Goal: Book appointment/travel/reservation

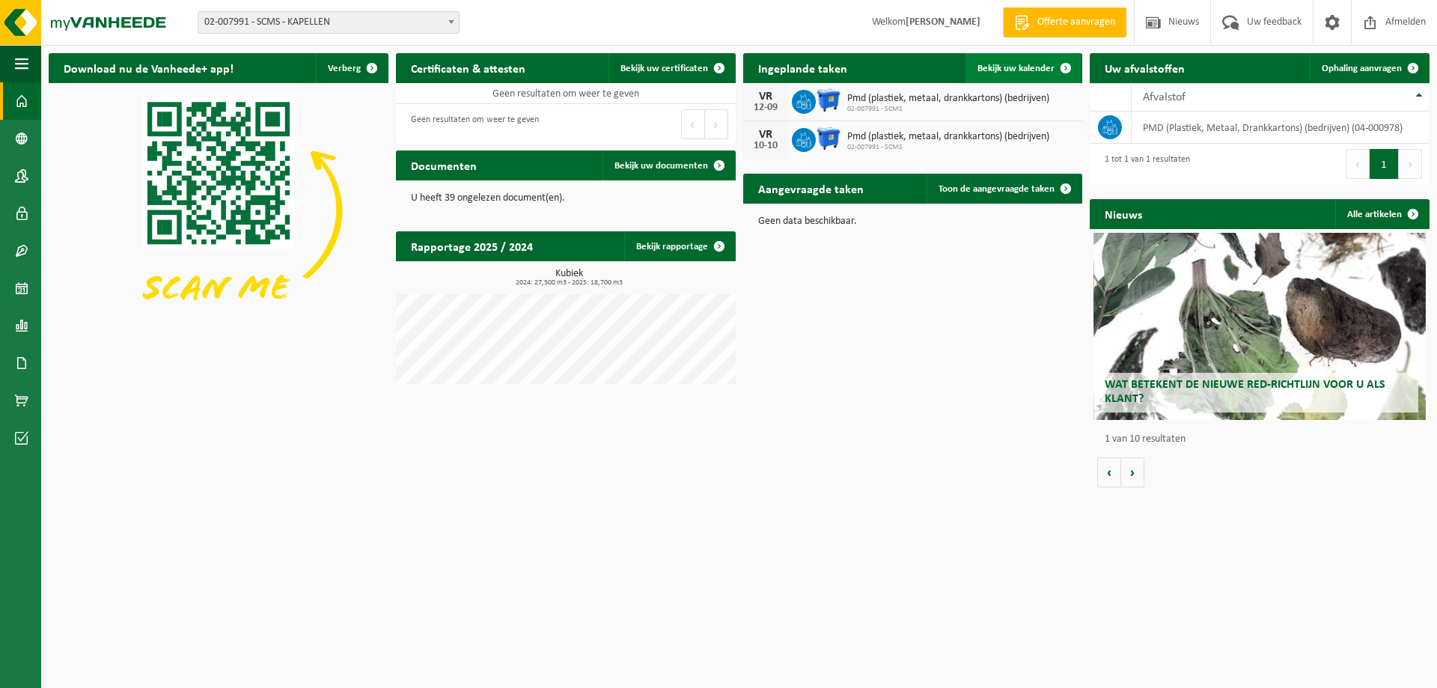
click at [987, 62] on link "Bekijk uw kalender" at bounding box center [1022, 68] width 115 height 30
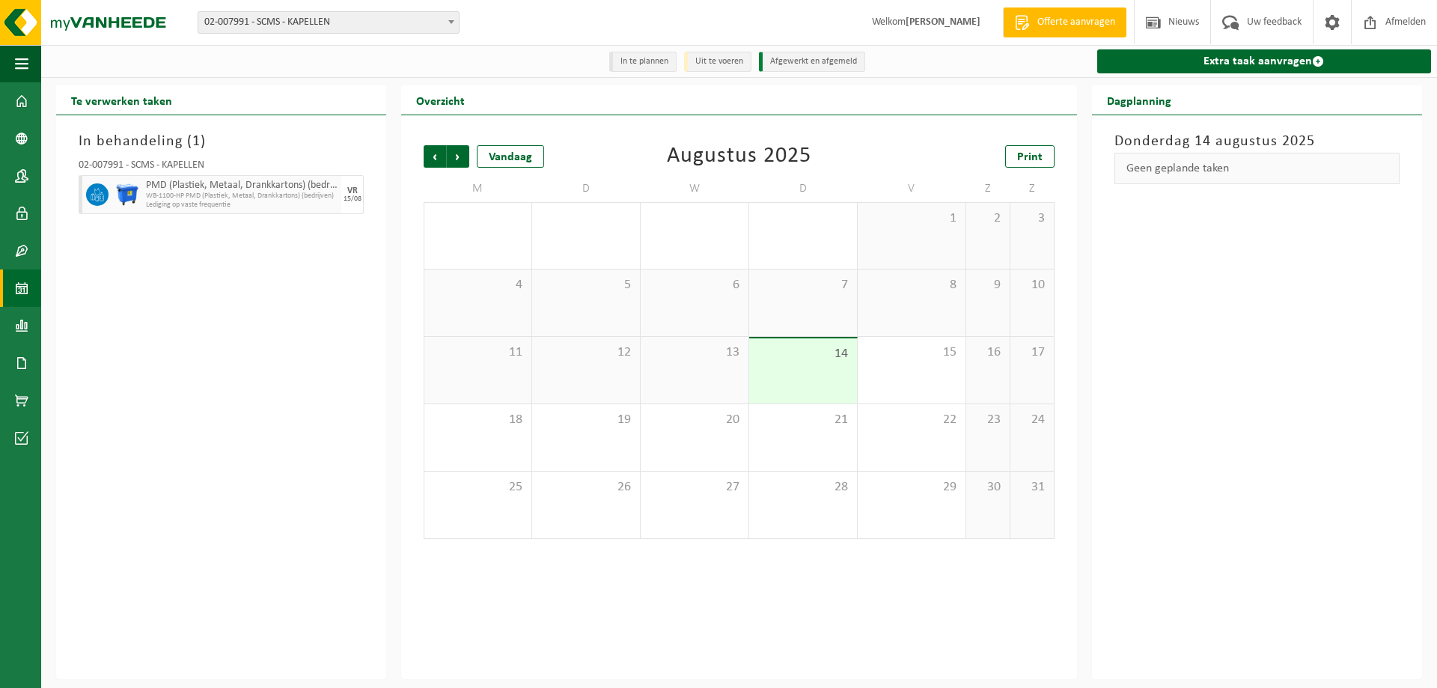
click at [125, 195] on img at bounding box center [127, 194] width 22 height 22
click at [290, 195] on span "WB-1100-HP PMD (Plastiek, Metaal, Drankkartons) (bedrijven)" at bounding box center [242, 196] width 192 height 9
click at [999, 364] on div "16" at bounding box center [987, 370] width 43 height 67
click at [911, 370] on div "15" at bounding box center [912, 370] width 108 height 67
click at [449, 22] on b at bounding box center [451, 22] width 6 height 4
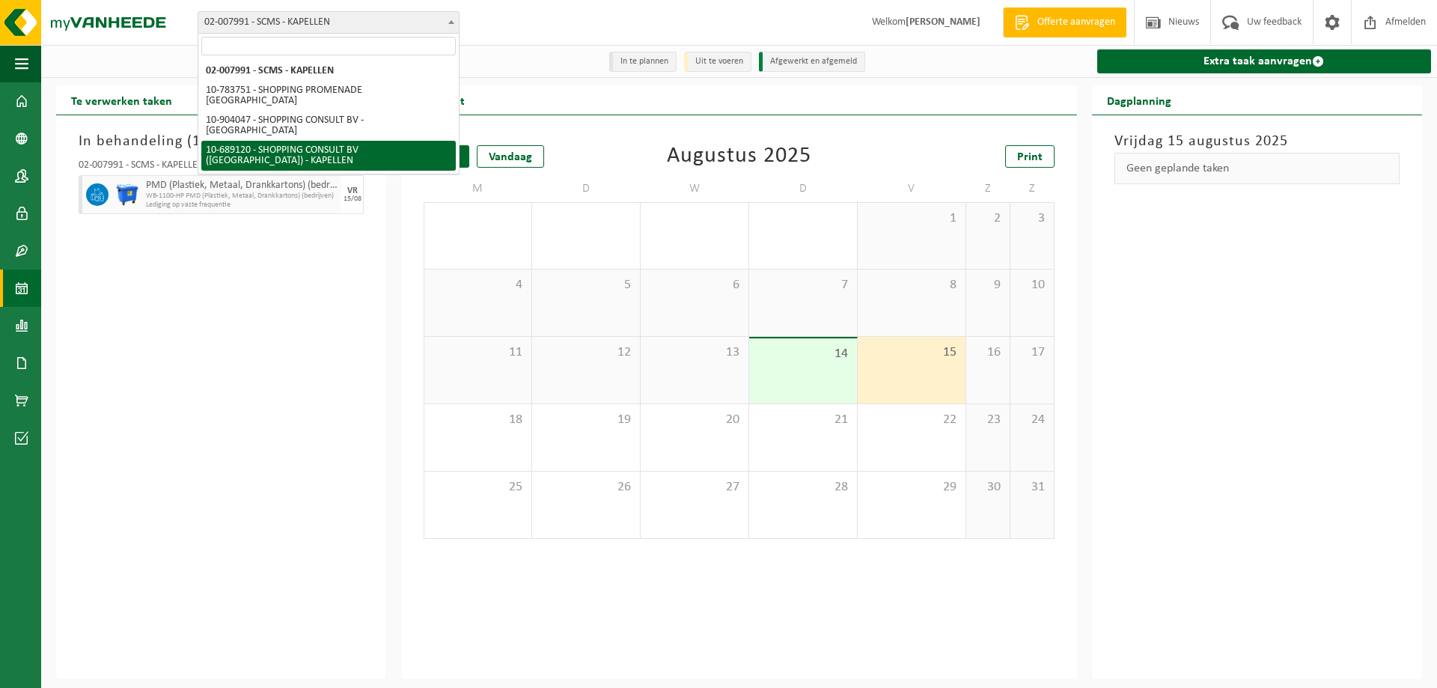
select select "121596"
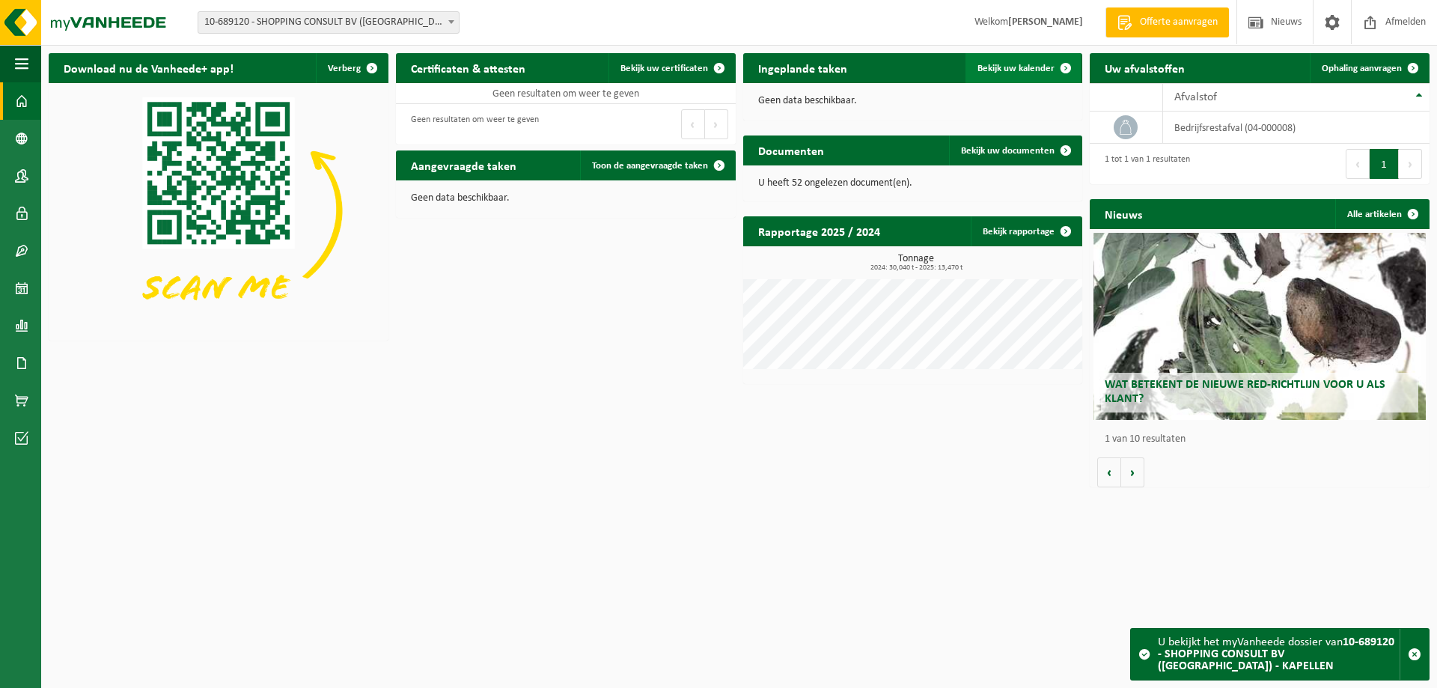
click at [1017, 65] on span "Bekijk uw kalender" at bounding box center [1015, 69] width 77 height 10
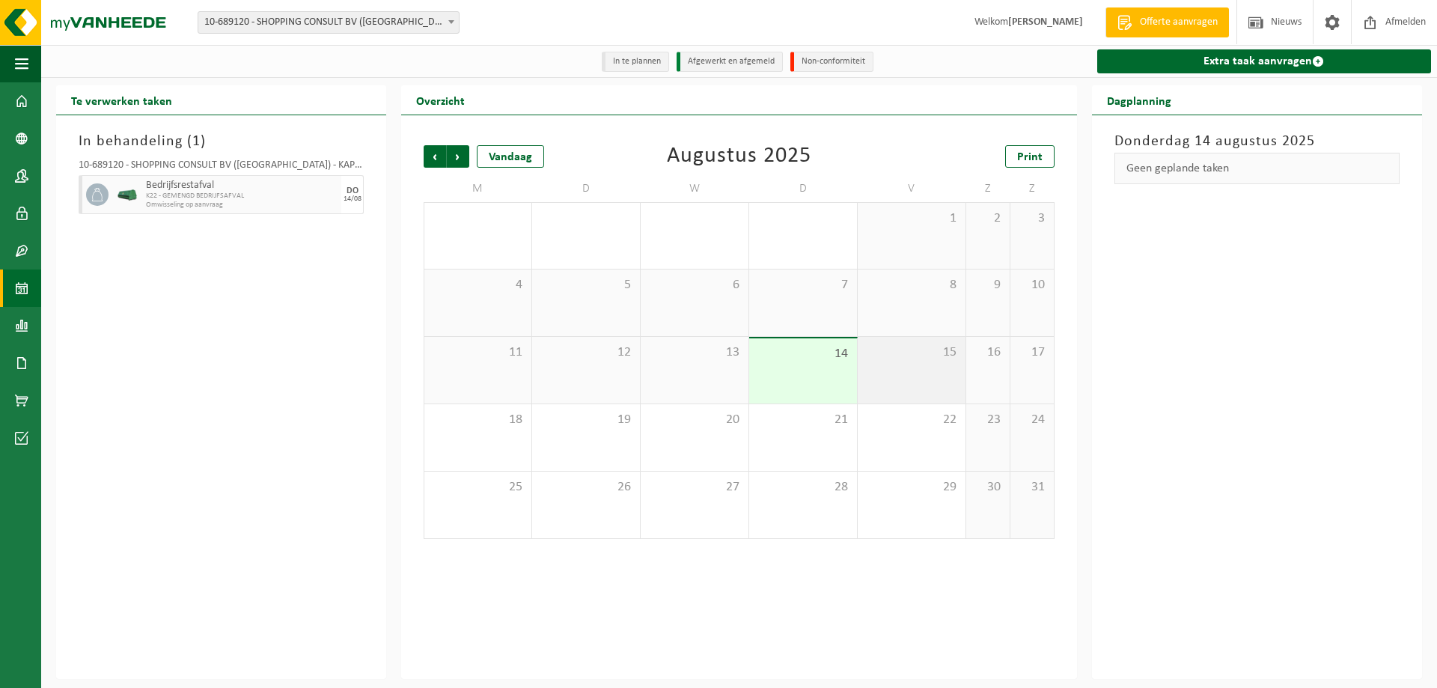
click at [890, 379] on div "15" at bounding box center [912, 370] width 108 height 67
click at [984, 374] on div "16" at bounding box center [987, 370] width 43 height 67
click at [937, 372] on div "15" at bounding box center [912, 370] width 108 height 67
click at [25, 103] on span at bounding box center [21, 100] width 13 height 37
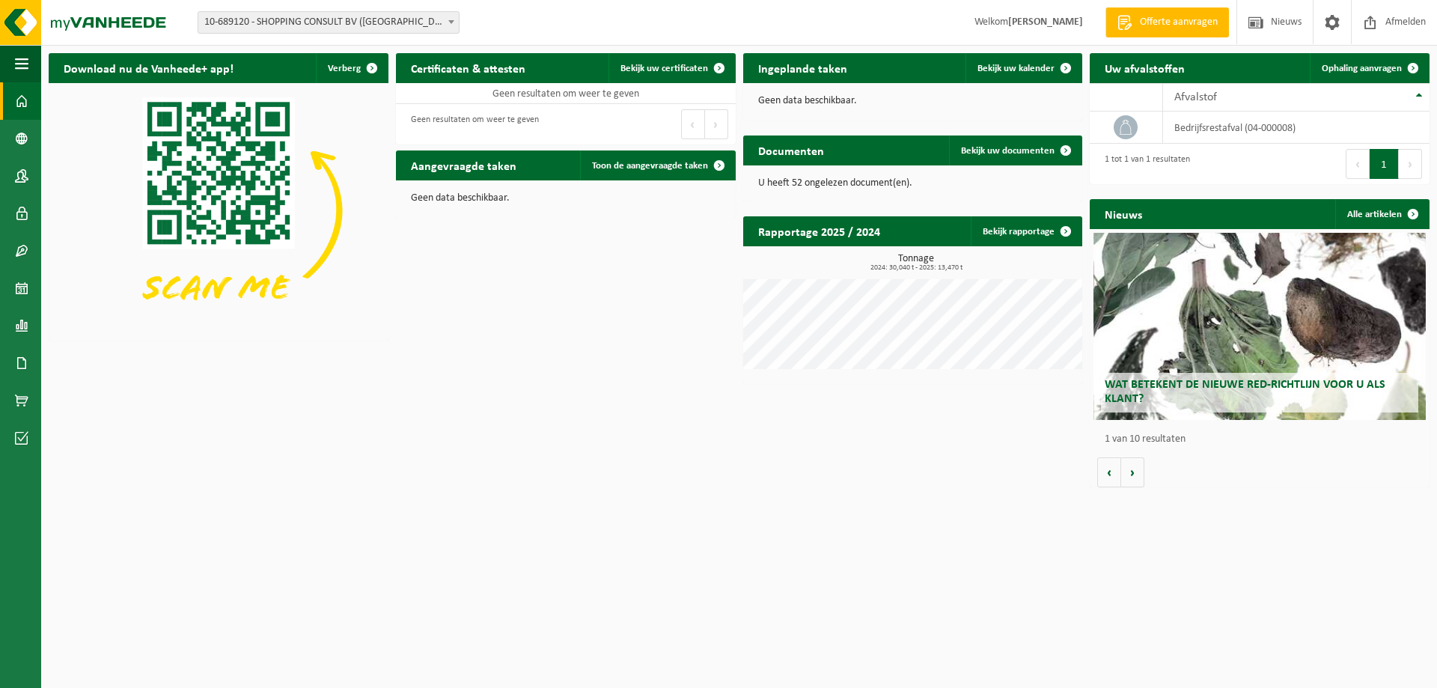
click at [450, 15] on span at bounding box center [451, 21] width 15 height 19
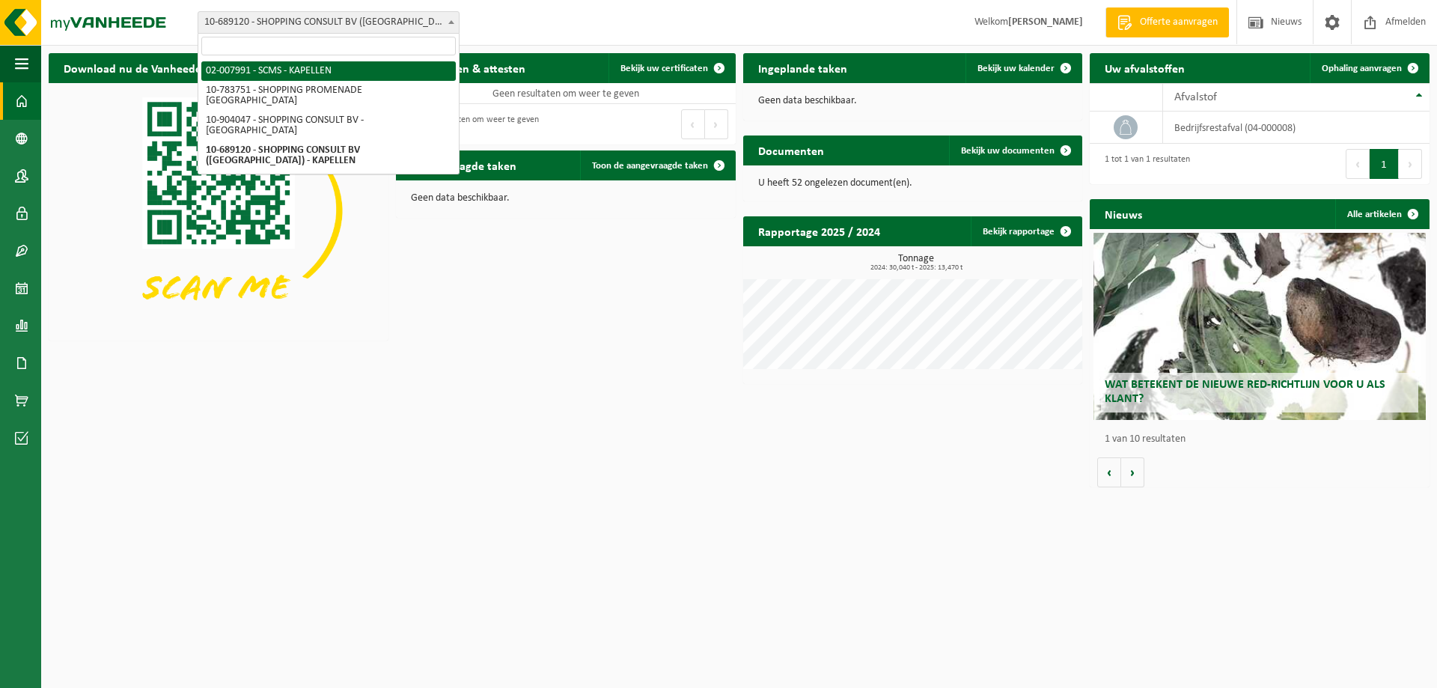
select select "9478"
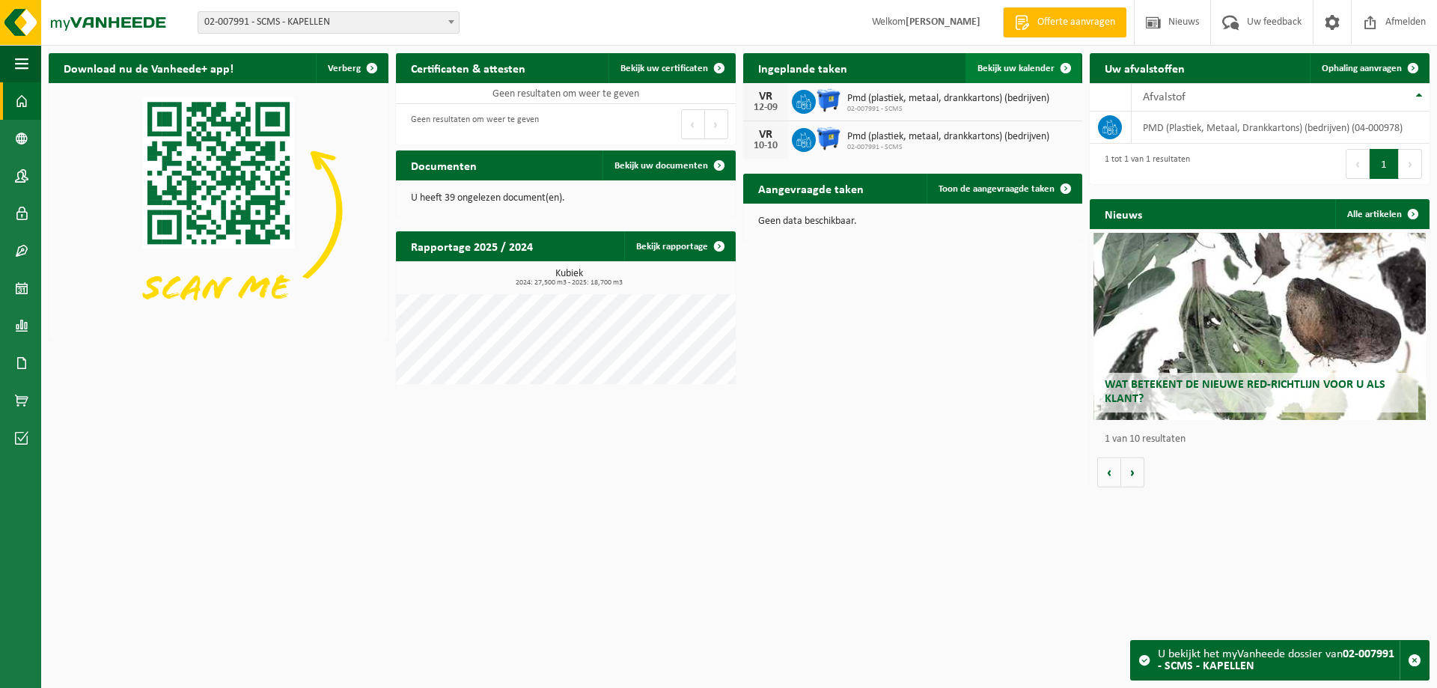
click at [1009, 67] on span "Bekijk uw kalender" at bounding box center [1015, 69] width 77 height 10
